Goal: Transaction & Acquisition: Purchase product/service

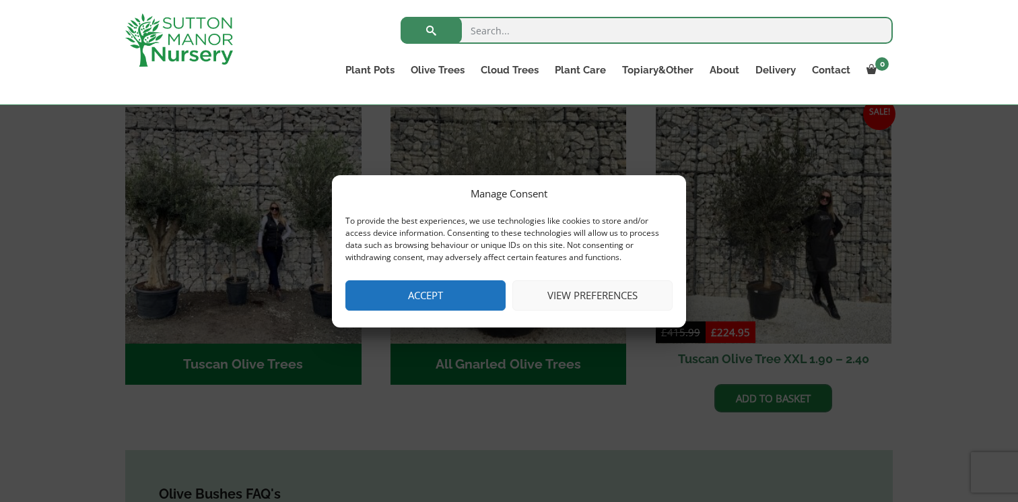
scroll to position [498, 0]
click at [472, 293] on button "Accept" at bounding box center [425, 295] width 160 height 30
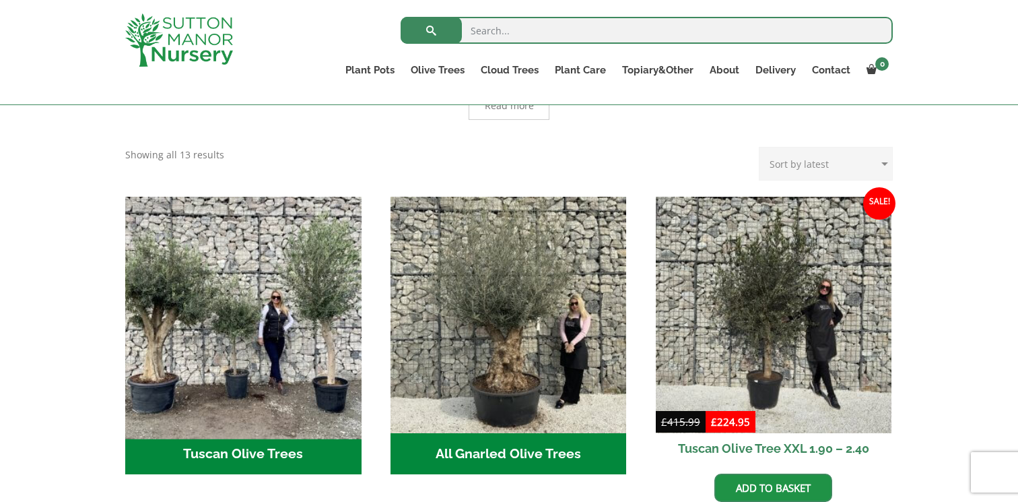
scroll to position [0, 0]
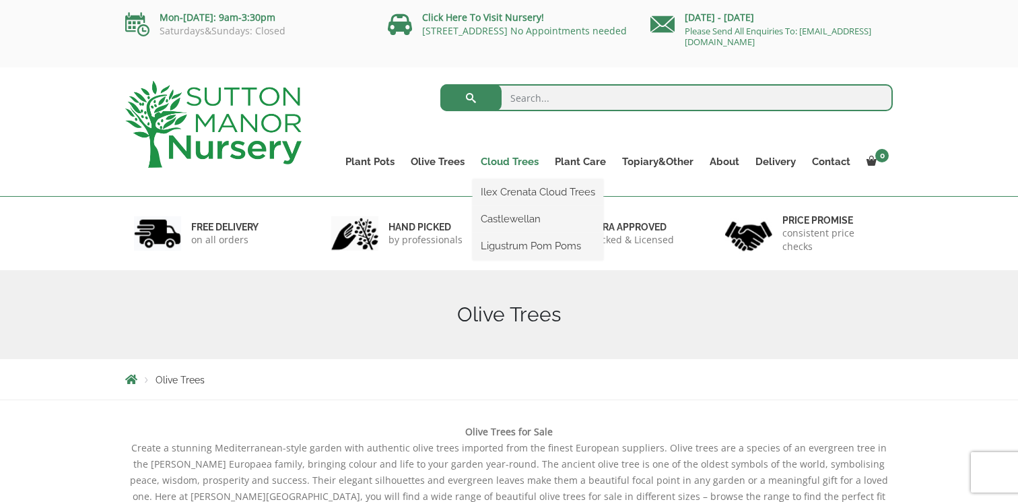
click at [518, 162] on link "Cloud Trees" at bounding box center [510, 161] width 74 height 19
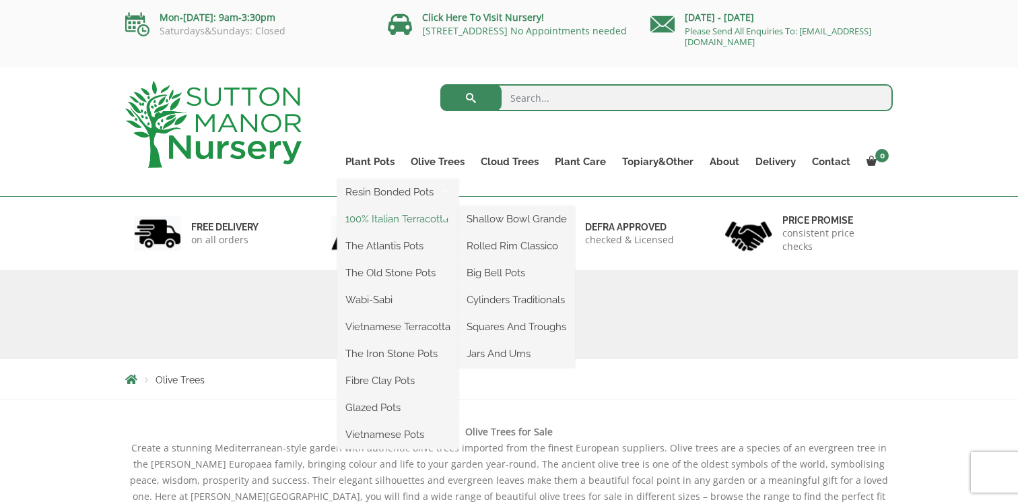
click at [409, 217] on link "100% Italian Terracotta" at bounding box center [397, 219] width 121 height 20
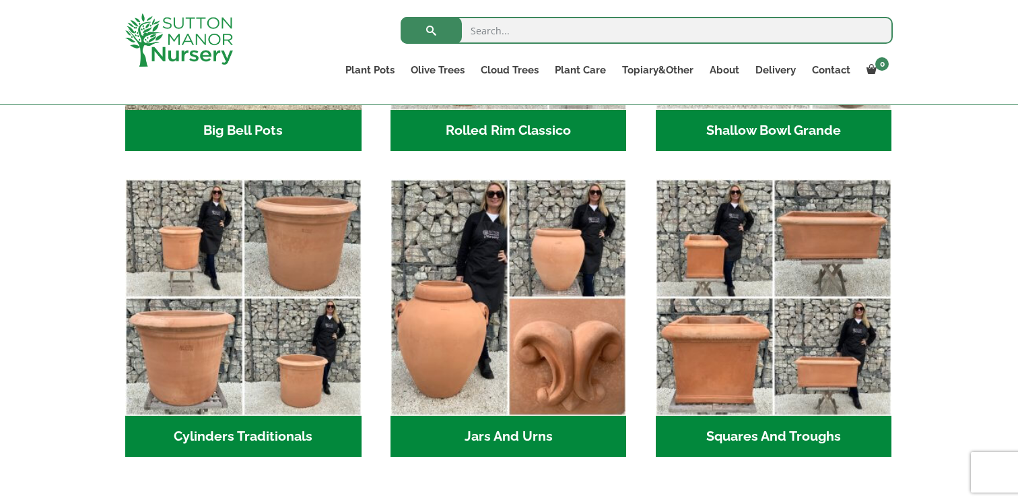
scroll to position [668, 0]
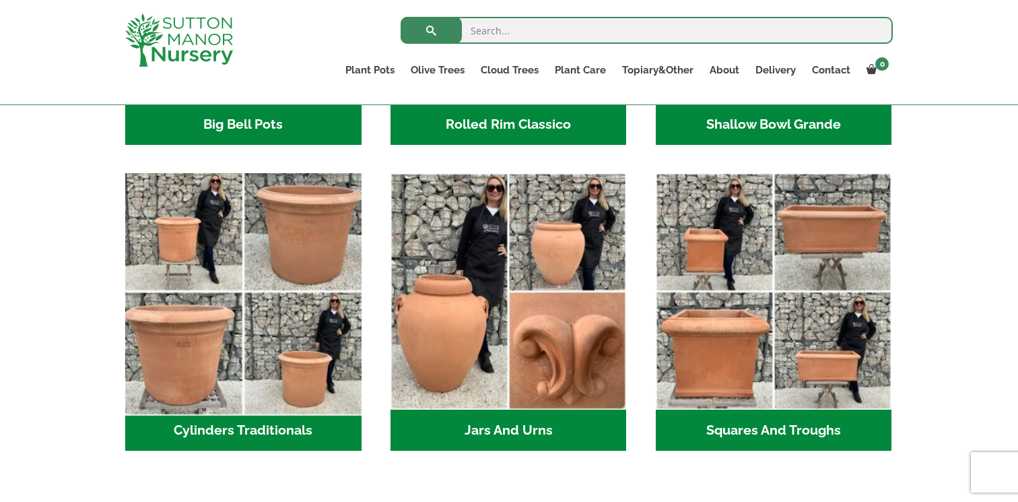
click at [213, 346] on img "Visit product category Cylinders Traditionals" at bounding box center [243, 292] width 248 height 248
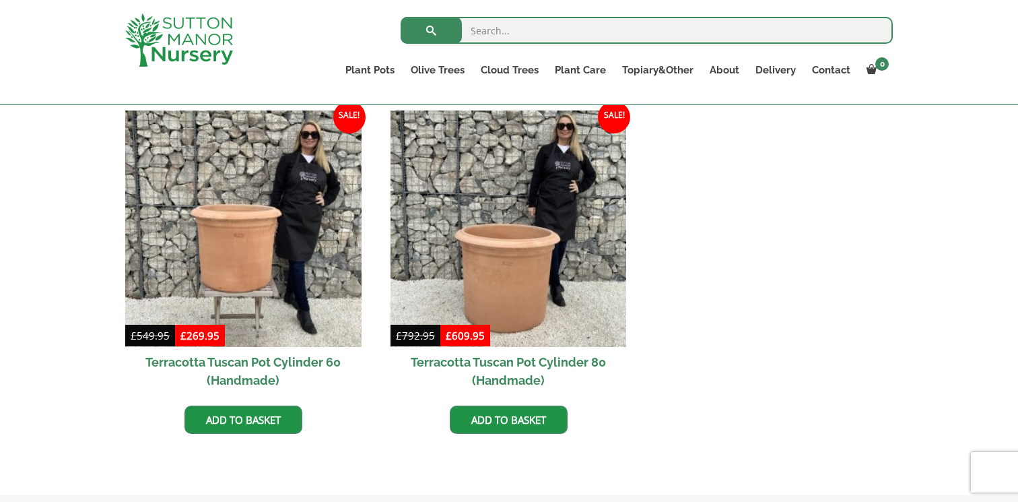
scroll to position [599, 0]
